Goal: Communication & Community: Answer question/provide support

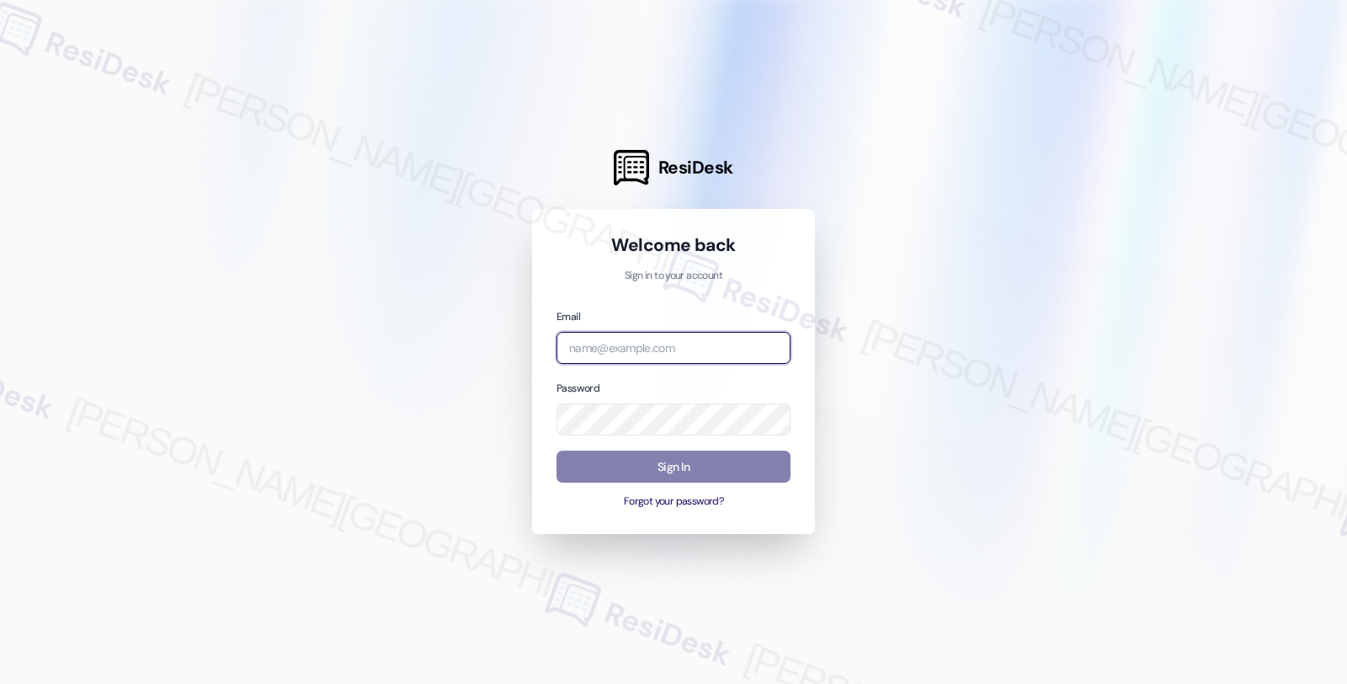
click at [627, 344] on input "email" at bounding box center [674, 348] width 234 height 33
click at [704, 348] on input "shp" at bounding box center [674, 348] width 234 height 33
type input "[EMAIL_ADDRESS][PERSON_NAME][DOMAIN_NAME]"
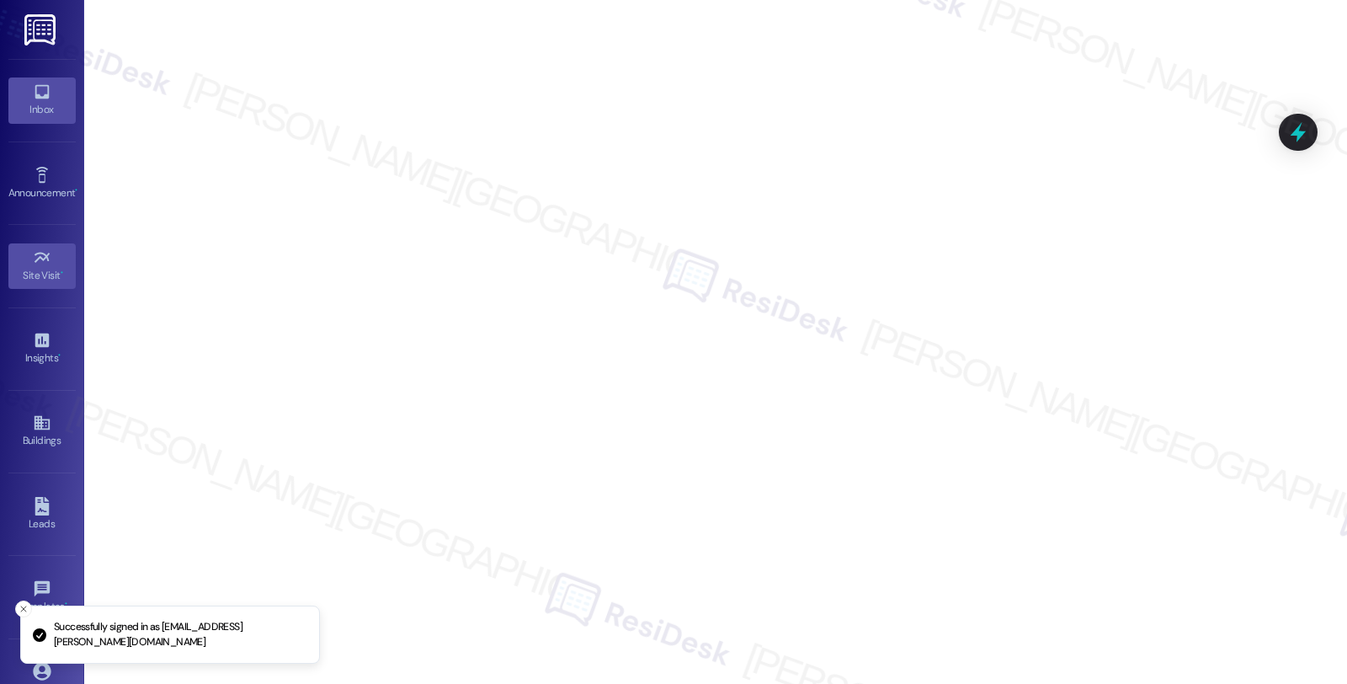
click at [29, 103] on div "Inbox" at bounding box center [42, 109] width 84 height 17
